Goal: Find contact information: Find contact information

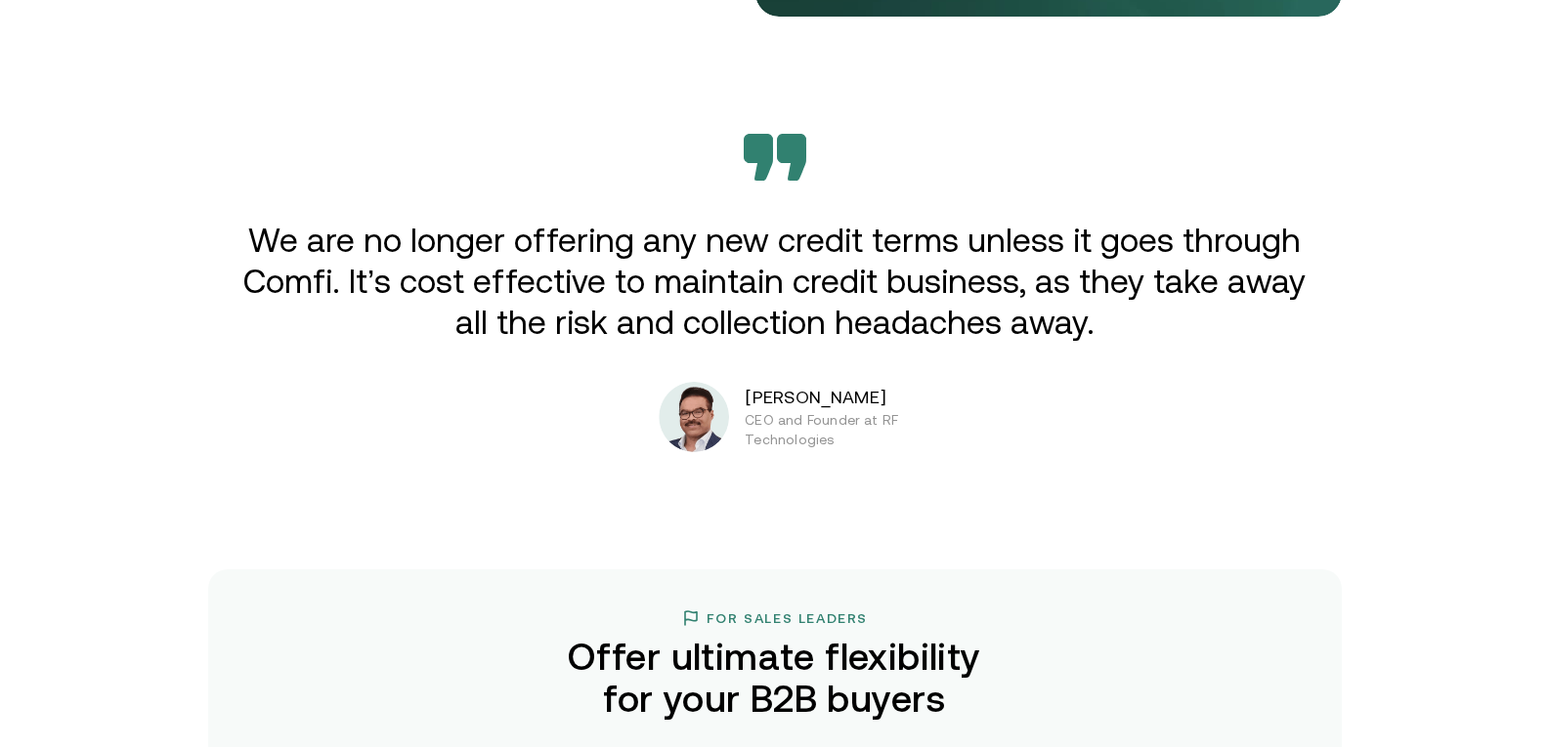
scroll to position [3224, 0]
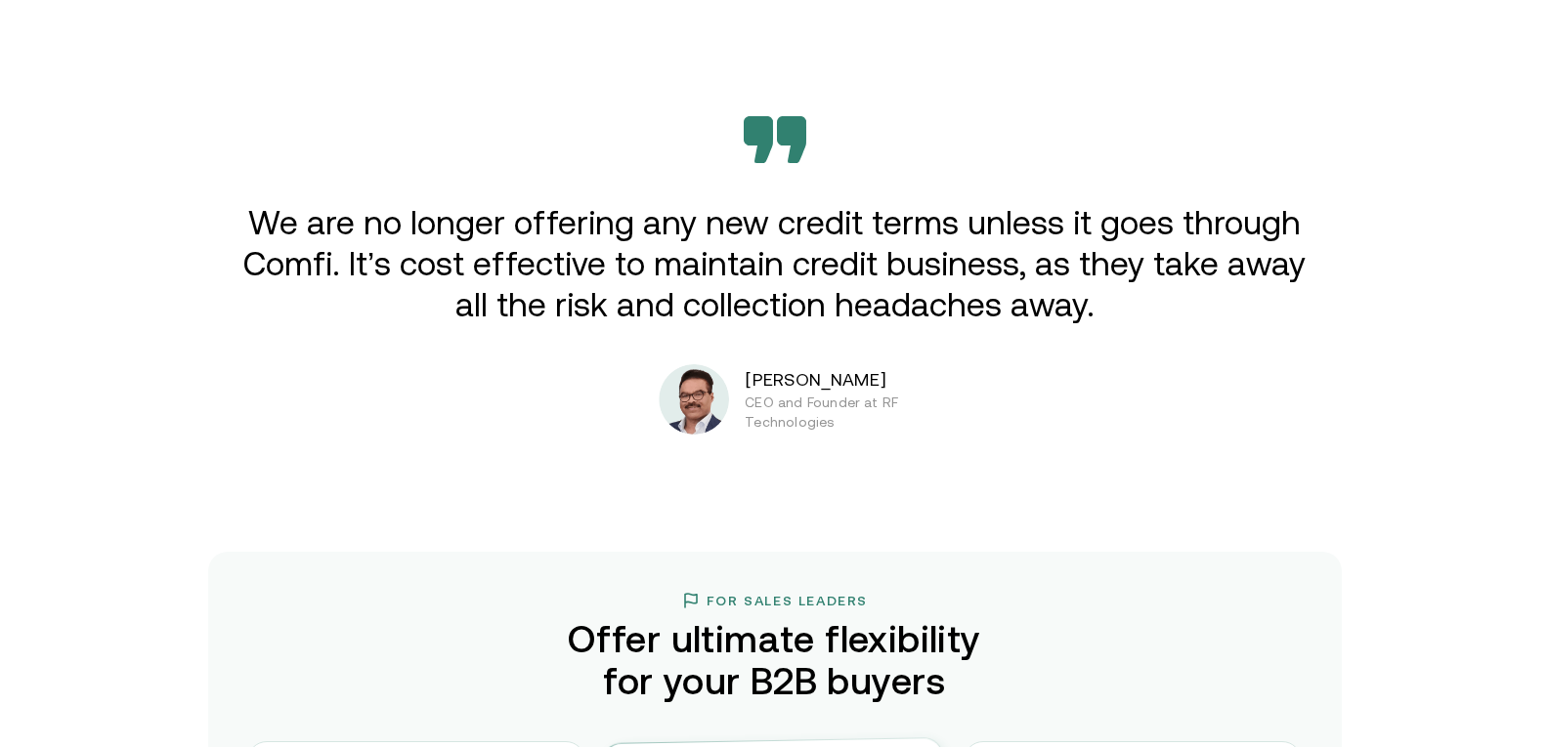
click at [717, 424] on img at bounding box center [694, 399] width 70 height 70
click at [807, 375] on p "[PERSON_NAME]" at bounding box center [868, 379] width 247 height 25
click at [830, 403] on p "CEO and Founder at RF Technologies" at bounding box center [843, 412] width 197 height 39
click at [827, 382] on p "[PERSON_NAME]" at bounding box center [868, 379] width 247 height 25
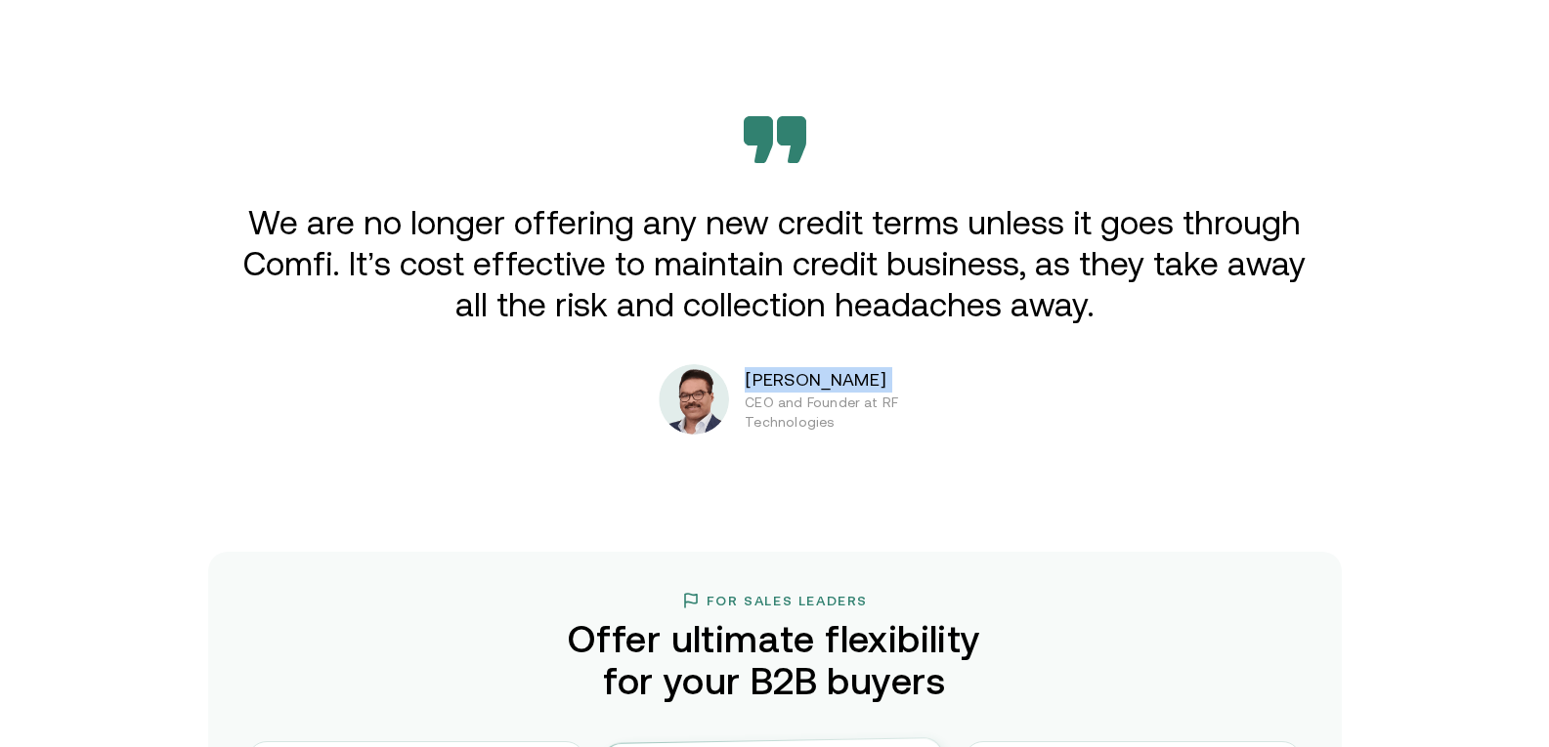
click at [827, 382] on p "[PERSON_NAME]" at bounding box center [868, 379] width 247 height 25
click at [749, 398] on div "[PERSON_NAME] CEO and Founder at RF Technologies" at bounding box center [825, 399] width 333 height 70
click at [715, 404] on img at bounding box center [694, 399] width 70 height 70
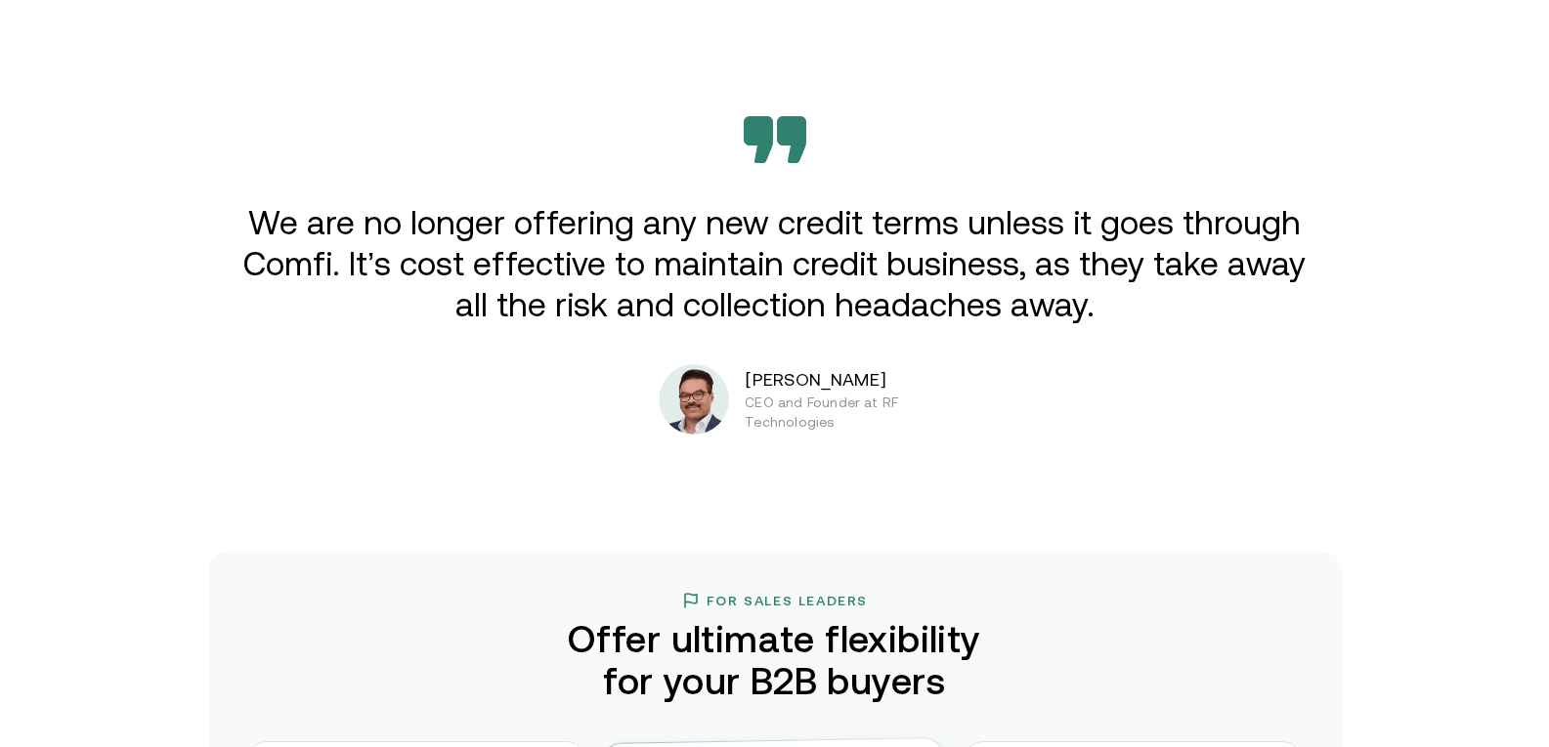
click at [715, 404] on img at bounding box center [694, 399] width 70 height 70
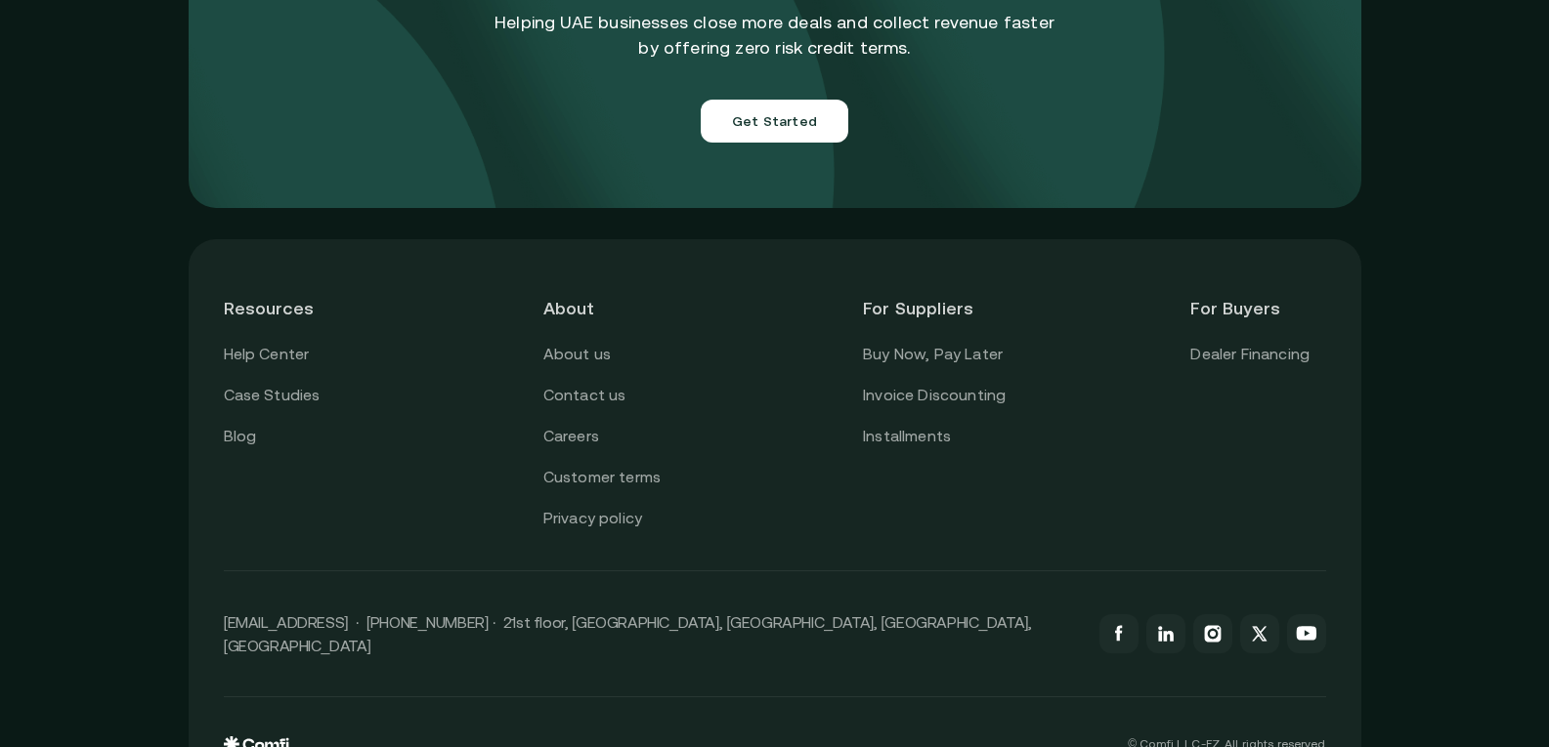
scroll to position [6985, 0]
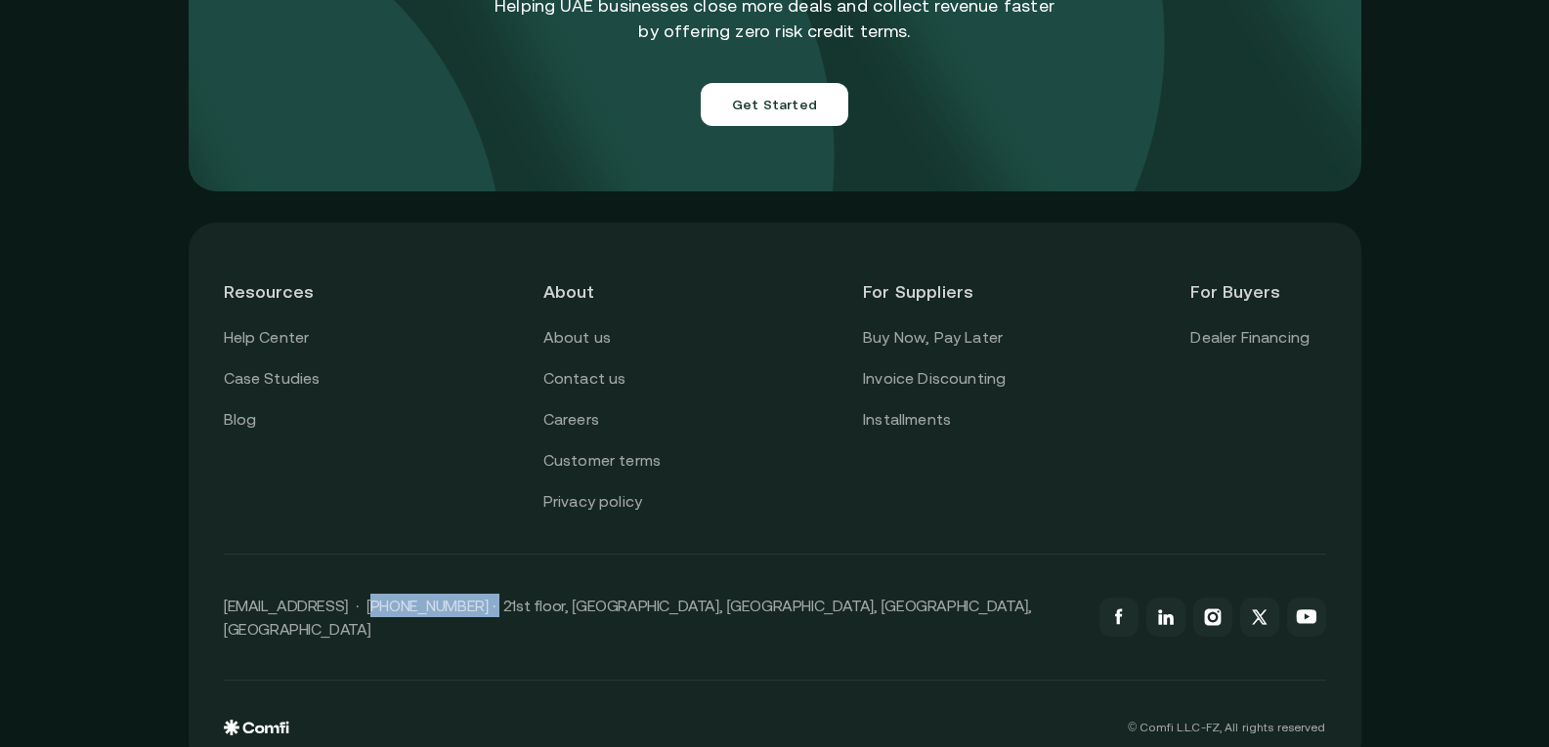
drag, startPoint x: 486, startPoint y: 585, endPoint x: 372, endPoint y: 588, distance: 113.4
click at [372, 594] on p "[EMAIL_ADDRESS] · [PHONE_NUMBER] · 21st floor, [GEOGRAPHIC_DATA], [GEOGRAPHIC_D…" at bounding box center [652, 617] width 856 height 47
copy p "[PHONE_NUMBER]"
drag, startPoint x: 348, startPoint y: 580, endPoint x: 234, endPoint y: 586, distance: 113.5
click at [234, 594] on p "[EMAIL_ADDRESS] · [PHONE_NUMBER] · 21st floor, [GEOGRAPHIC_DATA], [GEOGRAPHIC_D…" at bounding box center [652, 617] width 856 height 47
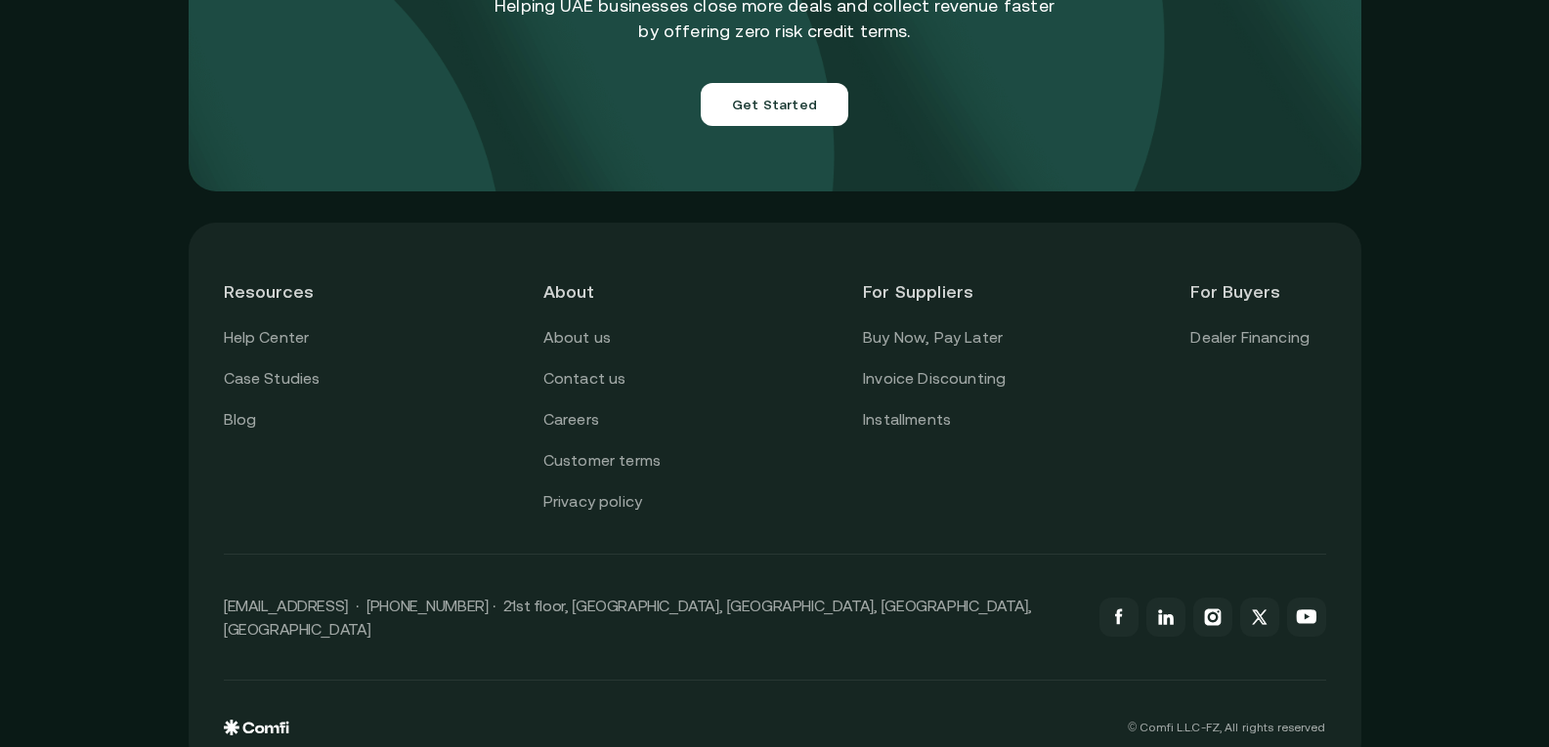
click at [228, 581] on div "Resources Help Center Case Studies Blog About About us Contact us Careers Custo…" at bounding box center [775, 497] width 1172 height 548
drag, startPoint x: 228, startPoint y: 581, endPoint x: 342, endPoint y: 585, distance: 114.4
click at [342, 585] on div "Resources Help Center Case Studies Blog About About us Contact us Careers Custo…" at bounding box center [775, 497] width 1172 height 548
copy p "[EMAIL_ADDRESS]"
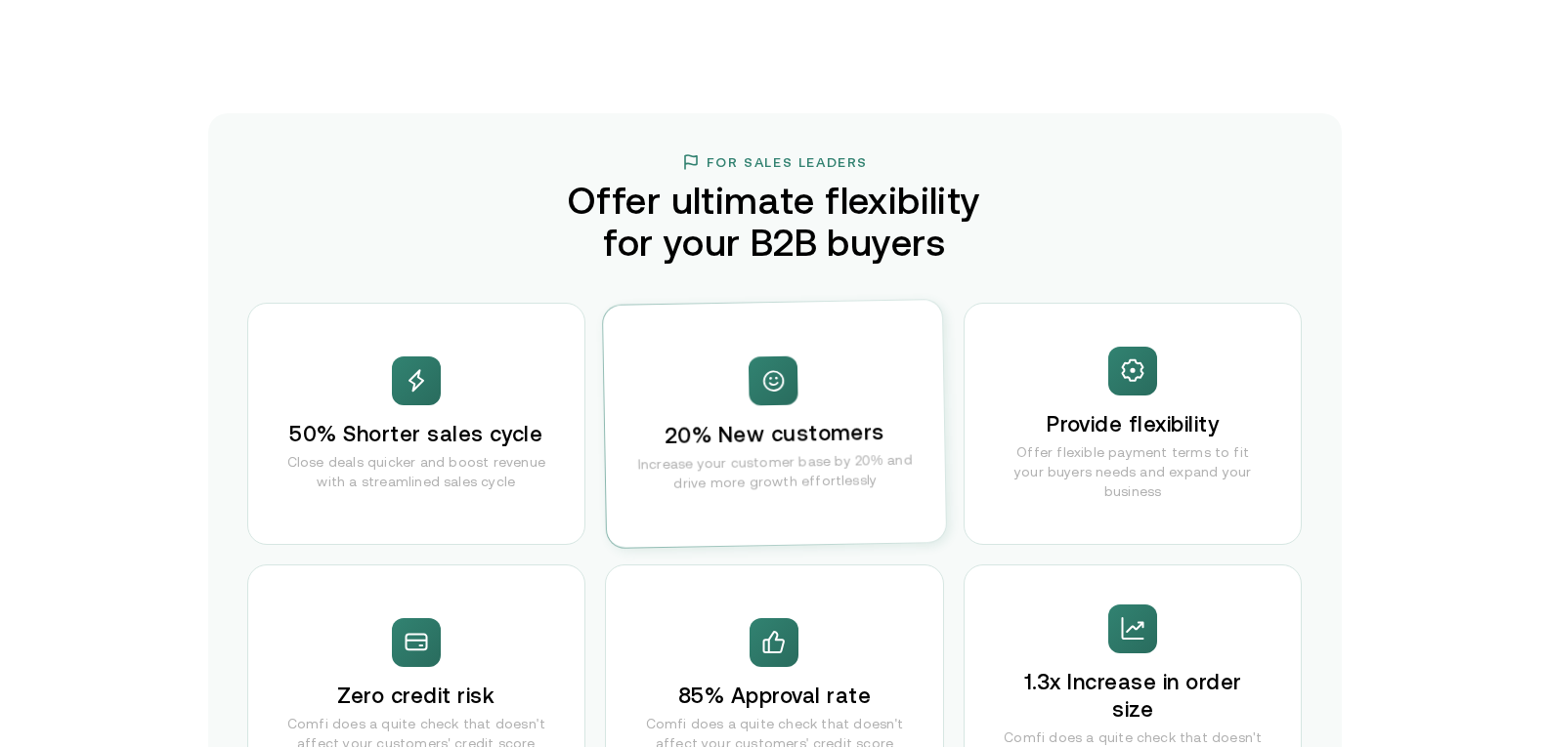
scroll to position [3077, 0]
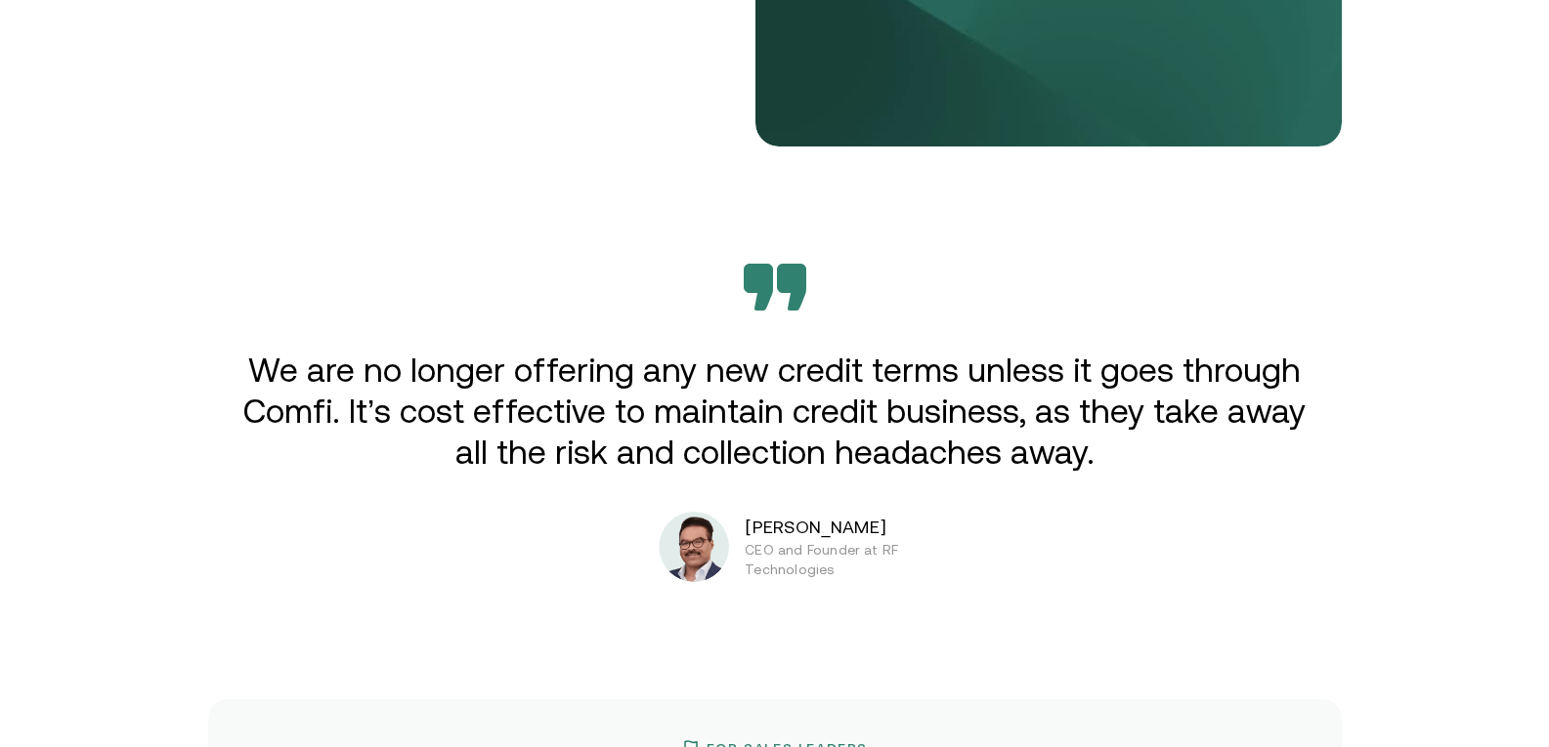
drag, startPoint x: 878, startPoint y: 522, endPoint x: 849, endPoint y: 523, distance: 29.3
click at [858, 523] on p "[PERSON_NAME]" at bounding box center [868, 527] width 247 height 25
drag, startPoint x: 849, startPoint y: 523, endPoint x: 796, endPoint y: 528, distance: 53.0
click at [823, 523] on p "[PERSON_NAME]" at bounding box center [868, 527] width 247 height 25
drag, startPoint x: 796, startPoint y: 528, endPoint x: 748, endPoint y: 531, distance: 48.0
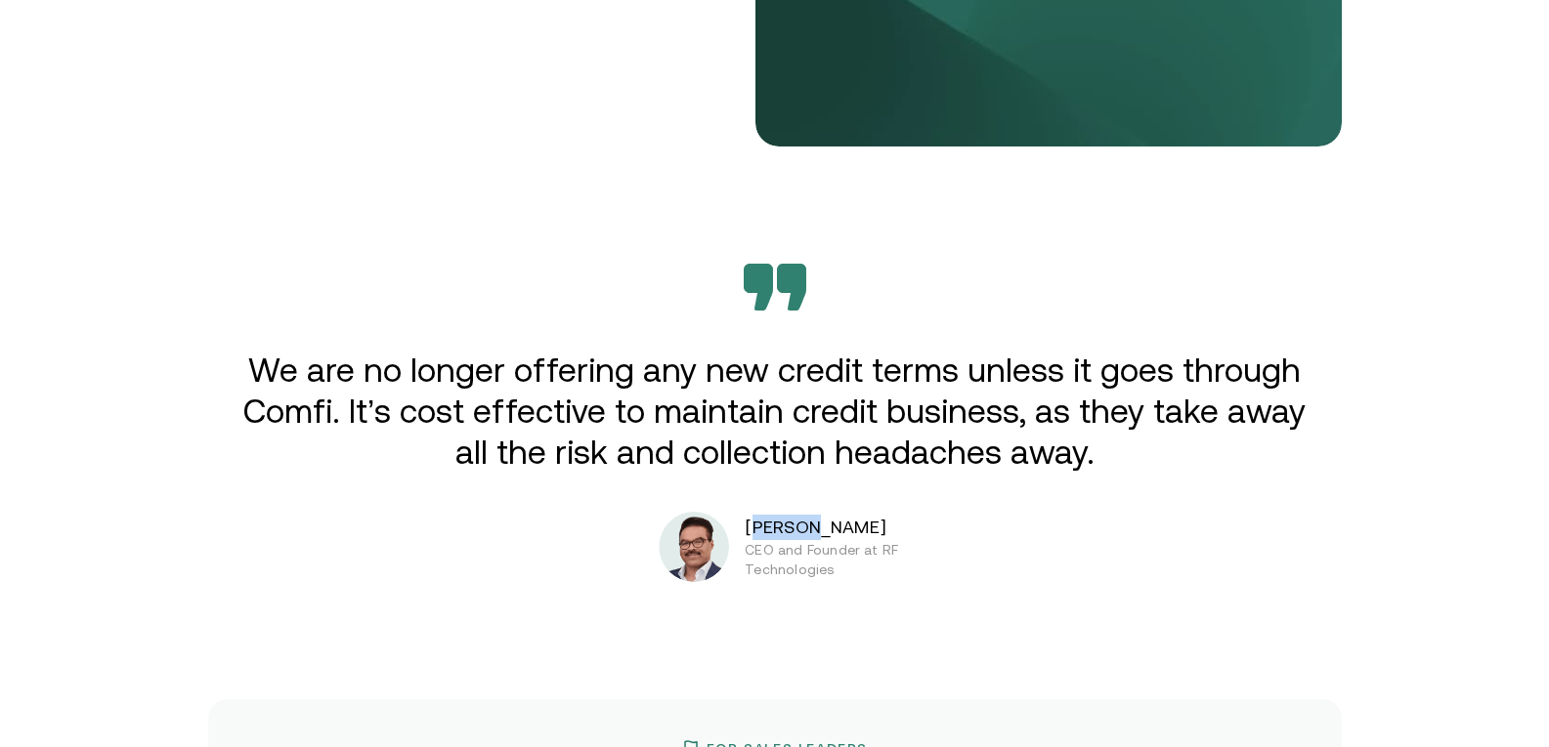
click at [768, 531] on p "[PERSON_NAME]" at bounding box center [868, 527] width 247 height 25
click at [754, 529] on div "[PERSON_NAME] CEO and Founder at RF Technologies" at bounding box center [825, 547] width 333 height 70
drag, startPoint x: 754, startPoint y: 529, endPoint x: 841, endPoint y: 532, distance: 87.0
click at [841, 532] on div "[PERSON_NAME] CEO and Founder at RF Technologies" at bounding box center [825, 547] width 333 height 70
copy p "[PERSON_NAME]"
